Goal: Browse casually

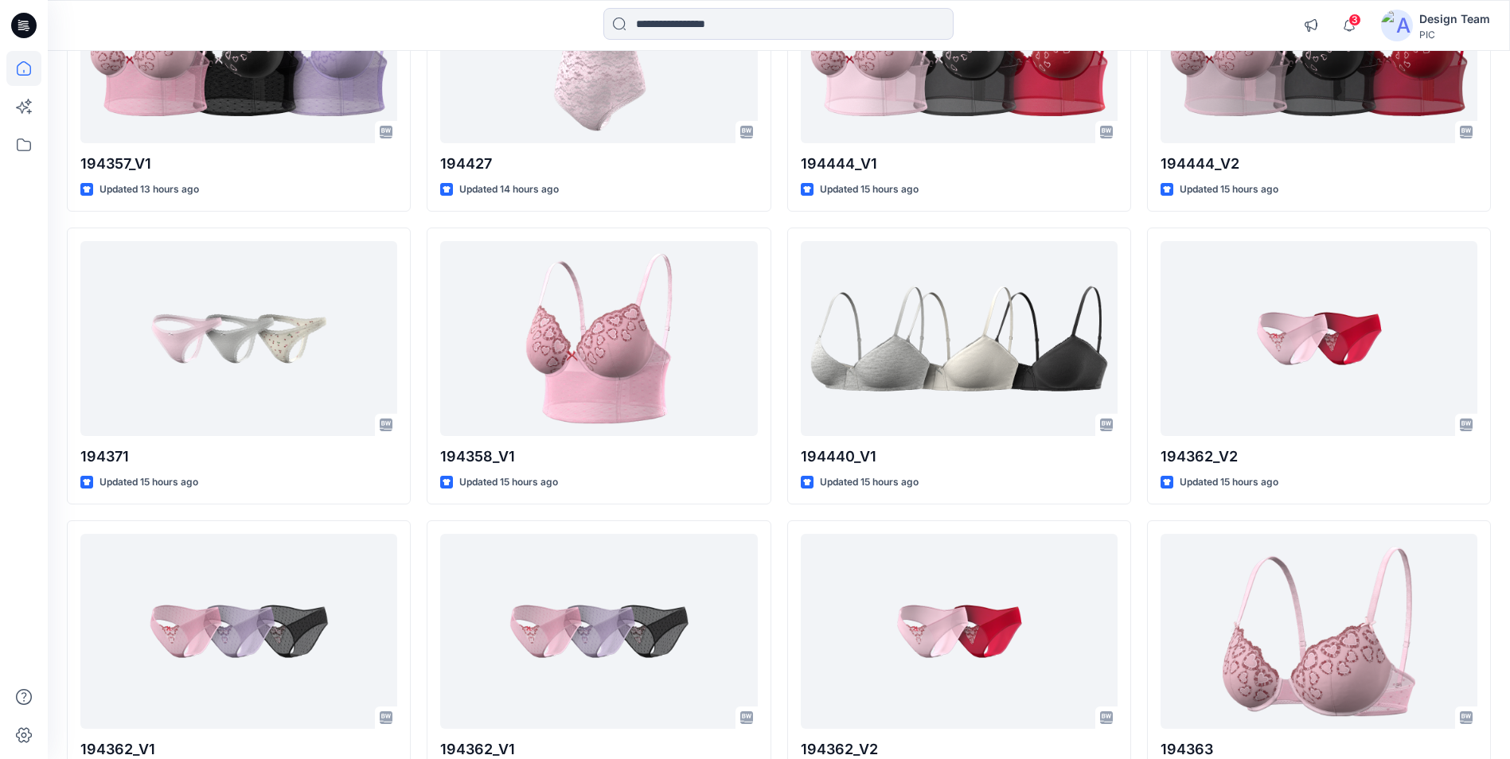
scroll to position [557, 0]
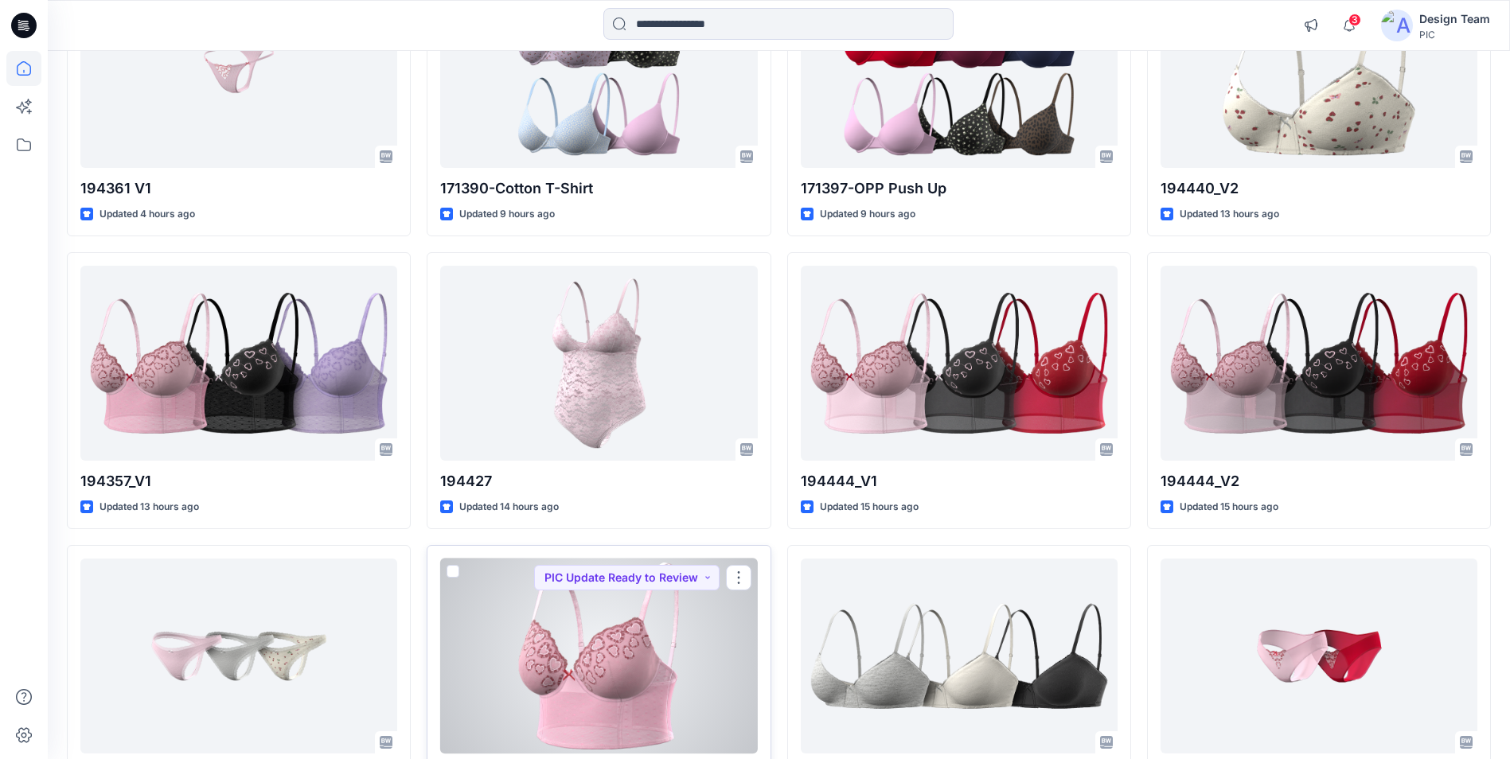
click at [605, 653] on div at bounding box center [598, 656] width 317 height 195
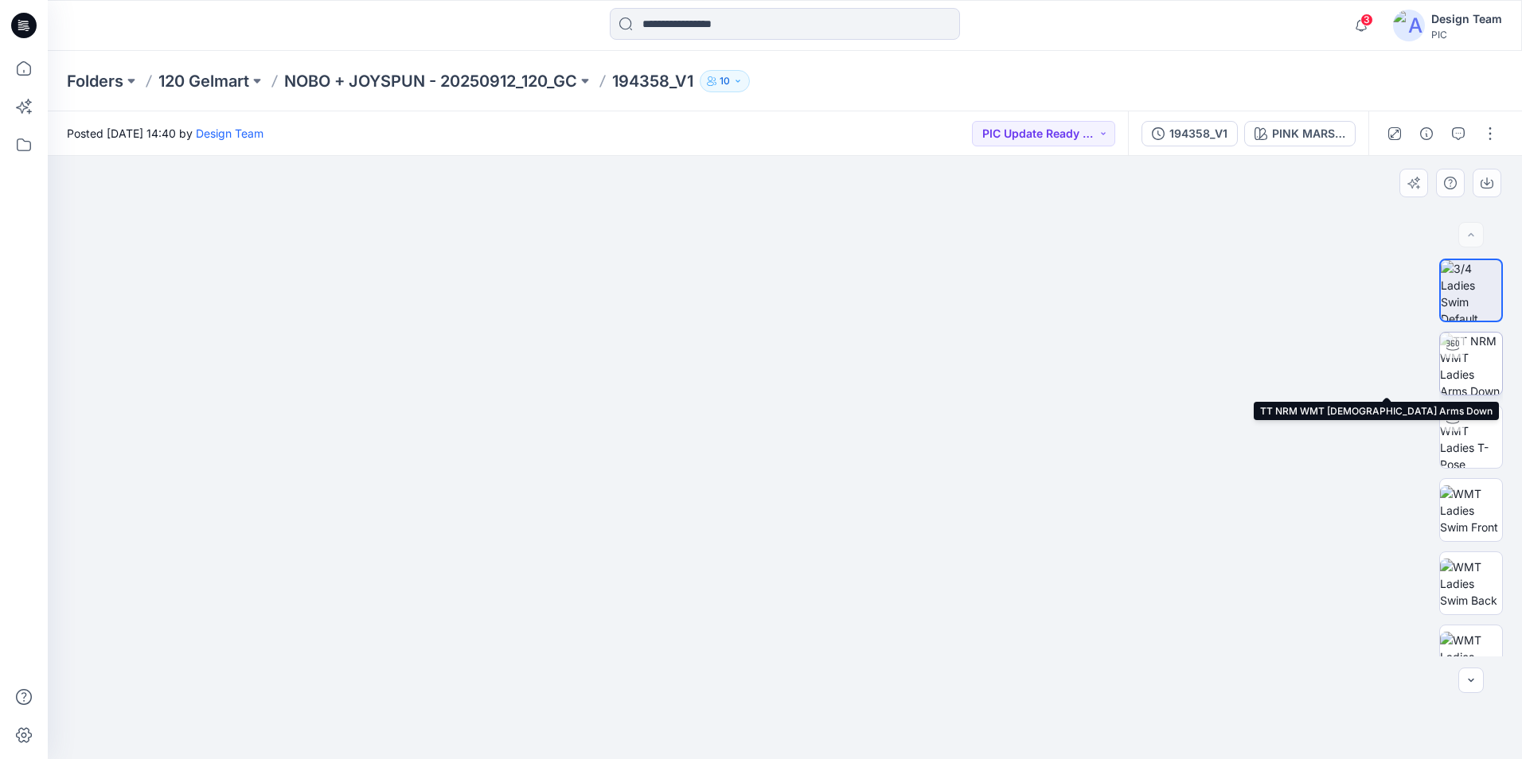
click at [1461, 357] on img at bounding box center [1471, 364] width 62 height 62
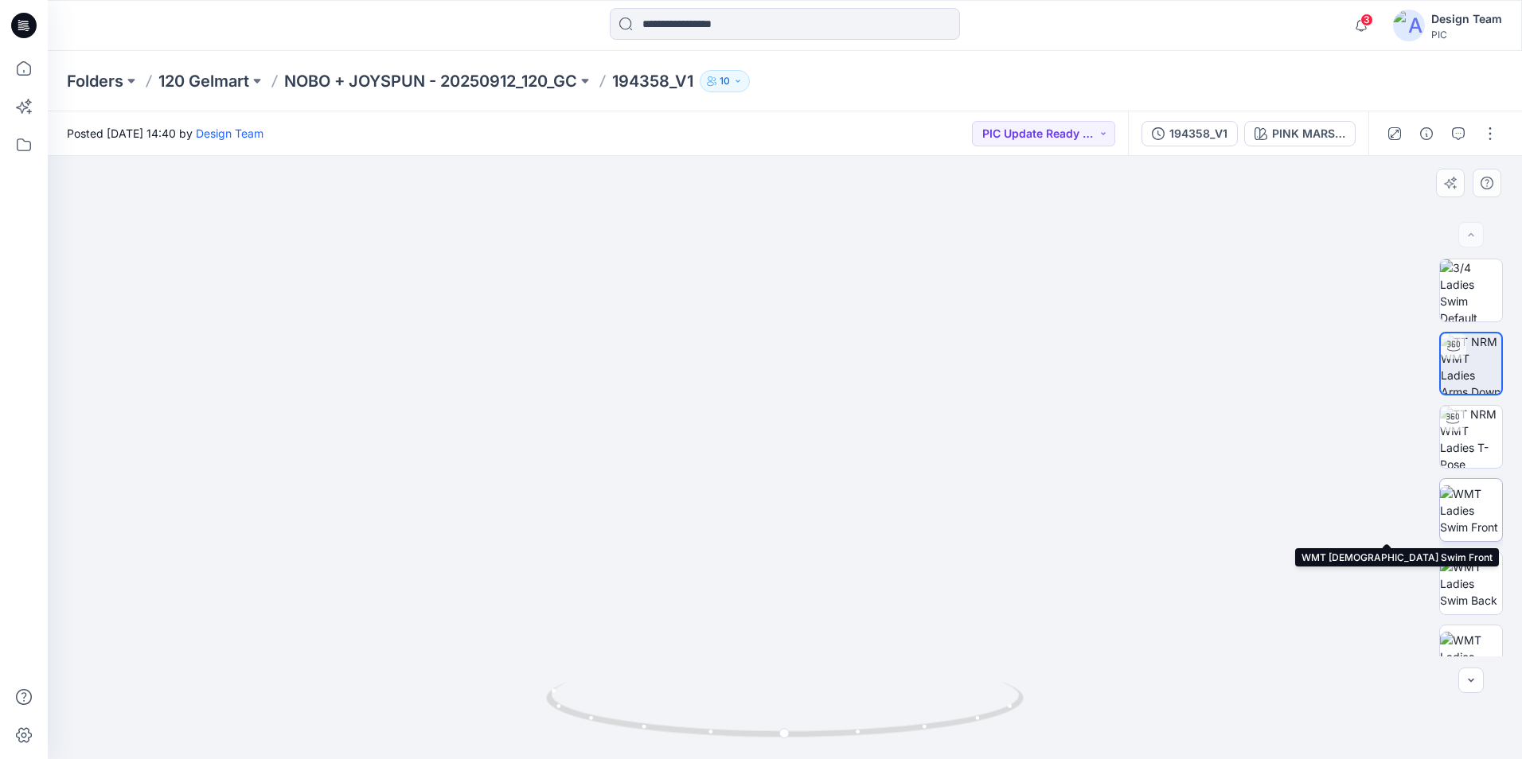
click at [1474, 508] on img at bounding box center [1471, 510] width 62 height 50
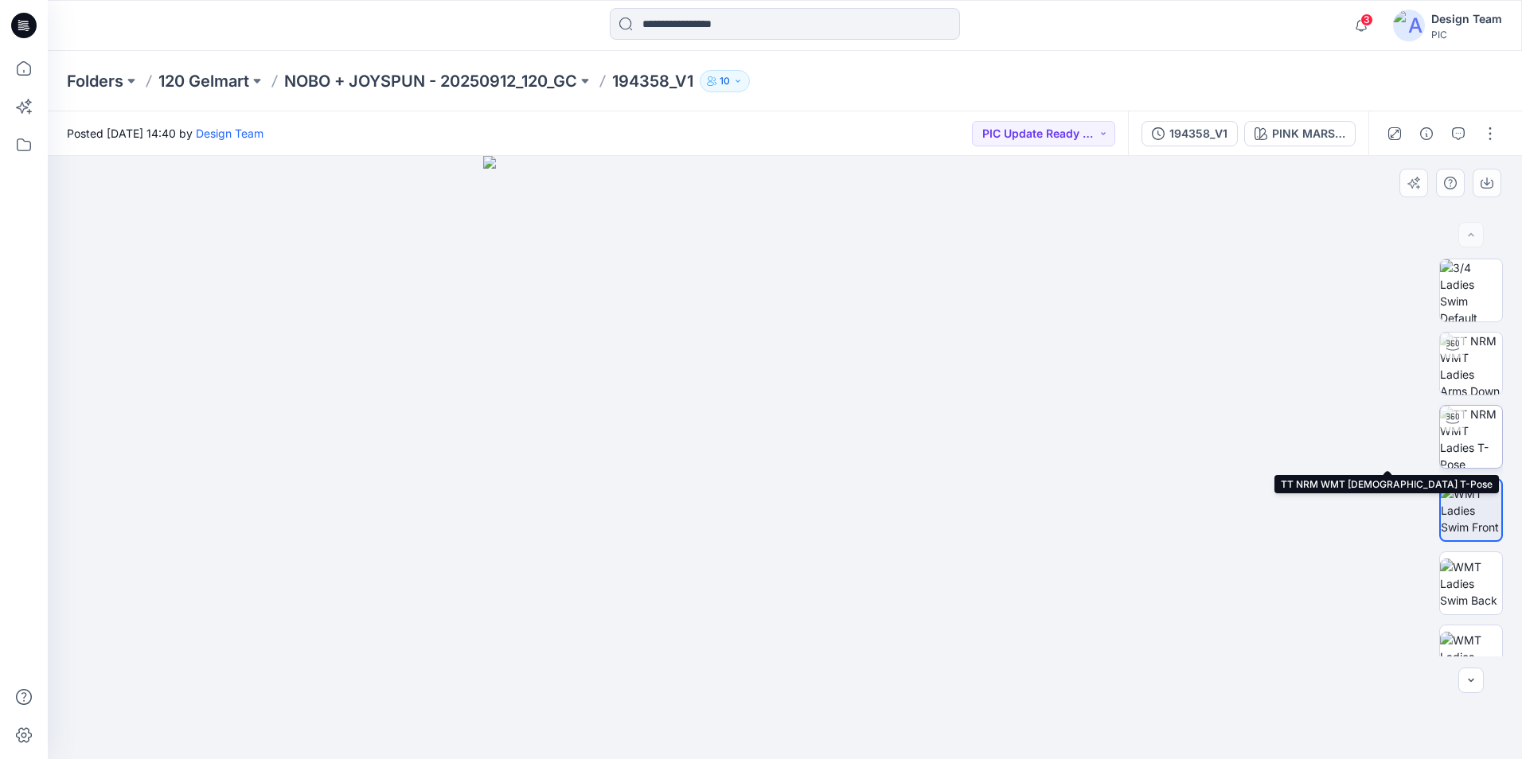
click at [1467, 437] on img at bounding box center [1471, 437] width 62 height 62
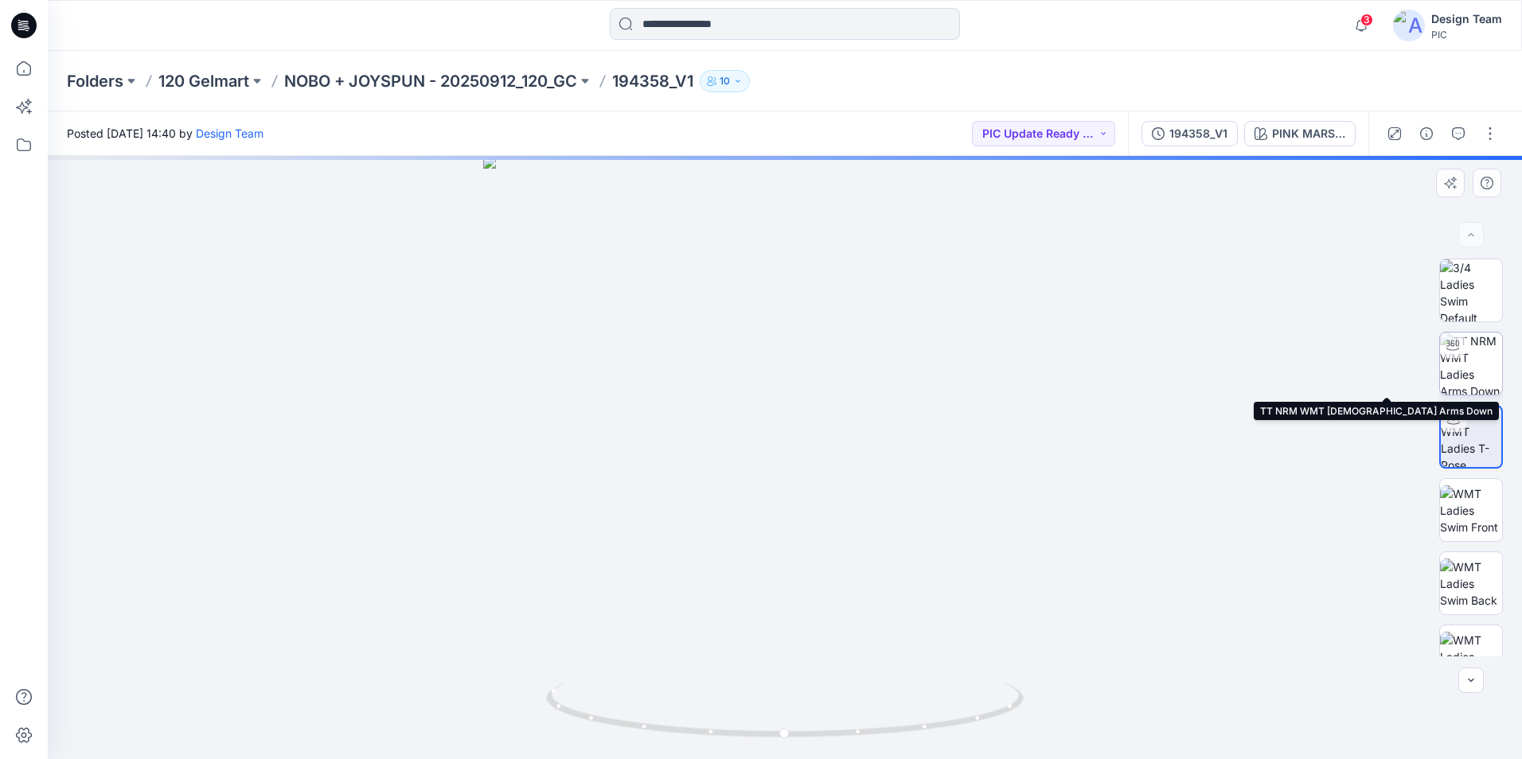
click at [1480, 369] on img at bounding box center [1471, 364] width 62 height 62
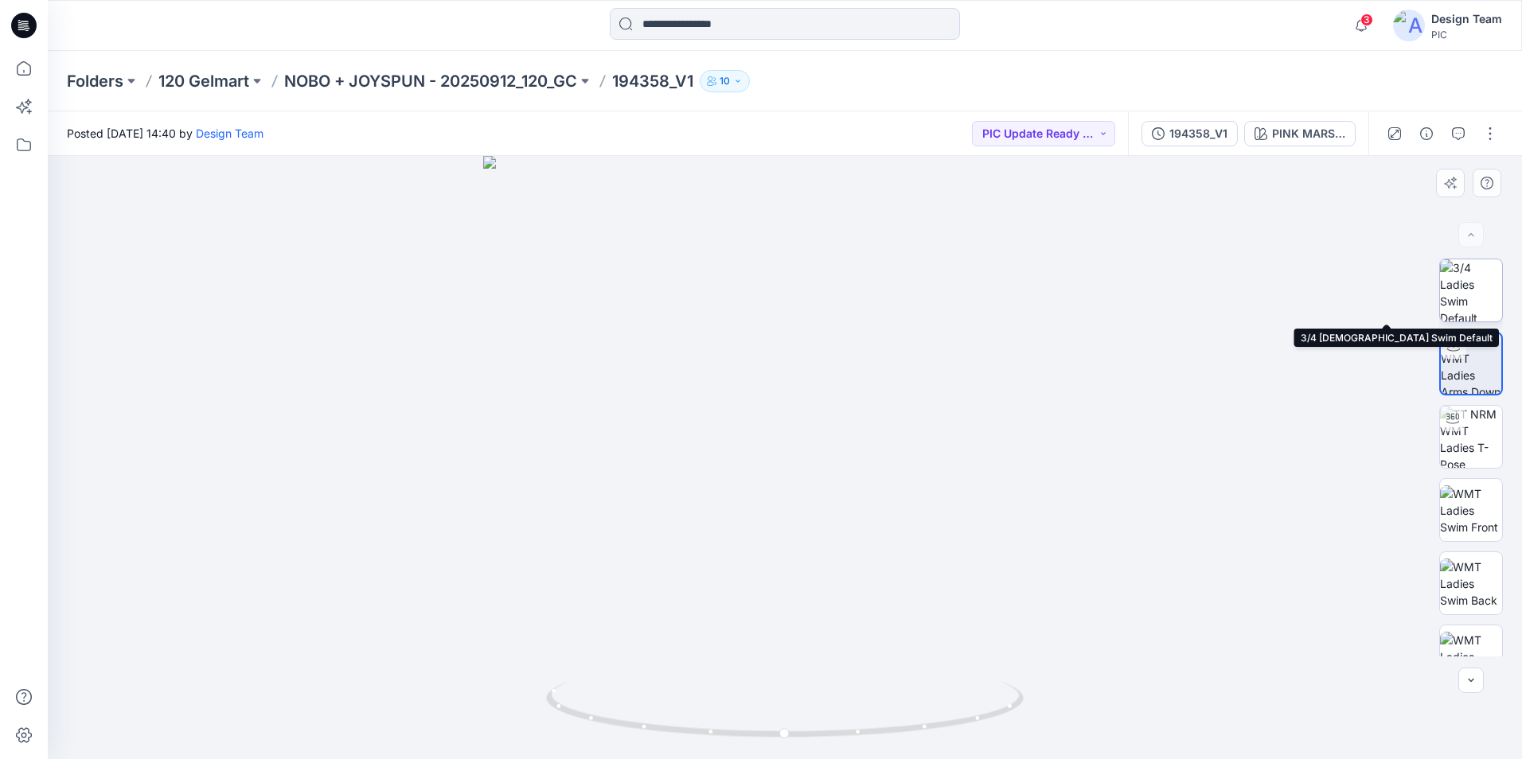
click at [1467, 302] on img at bounding box center [1471, 290] width 62 height 62
